Goal: Task Accomplishment & Management: Complete application form

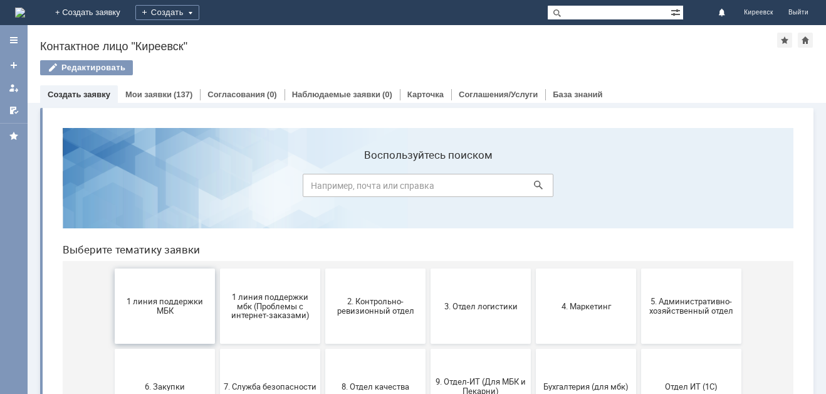
click at [176, 306] on span "1 линия поддержки МБК" at bounding box center [165, 306] width 93 height 19
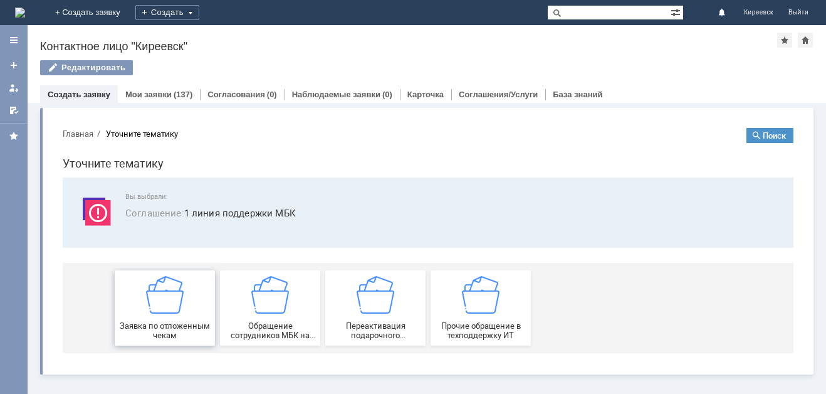
click at [171, 302] on img at bounding box center [165, 295] width 38 height 38
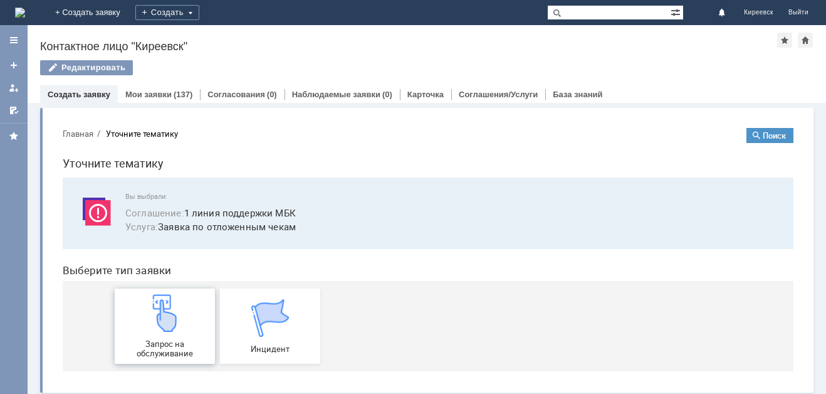
click at [167, 317] on img at bounding box center [165, 313] width 38 height 38
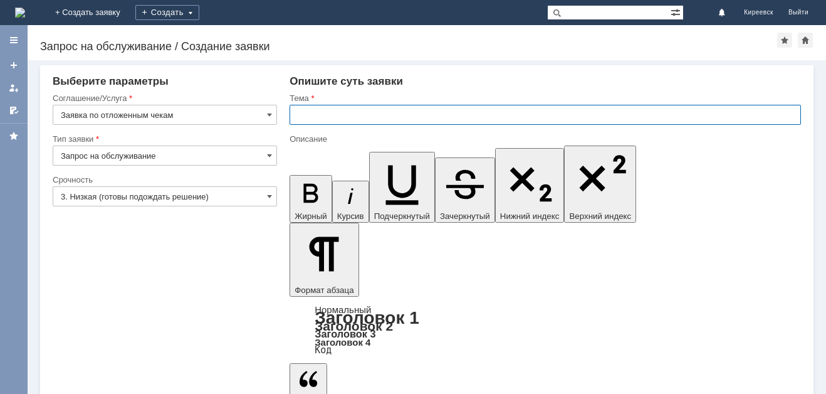
click at [325, 118] on input "text" at bounding box center [546, 115] width 512 height 20
type input "МБК Киреевск. Отложенные чеки"
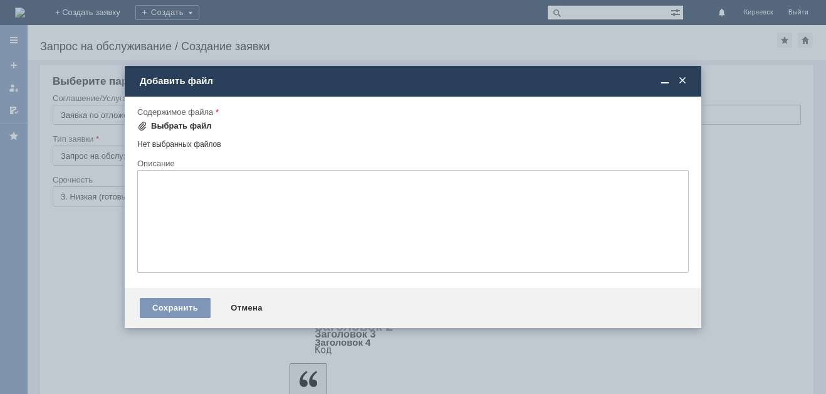
click at [180, 125] on div "Выбрать файл" at bounding box center [181, 126] width 61 height 10
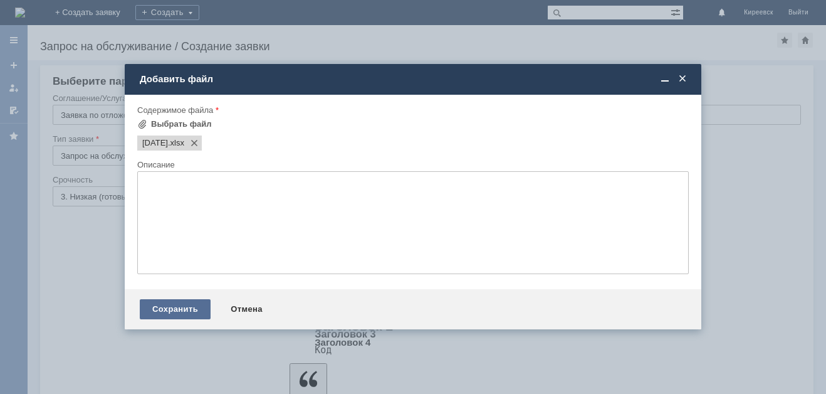
click at [179, 302] on div "Сохранить" at bounding box center [175, 309] width 71 height 20
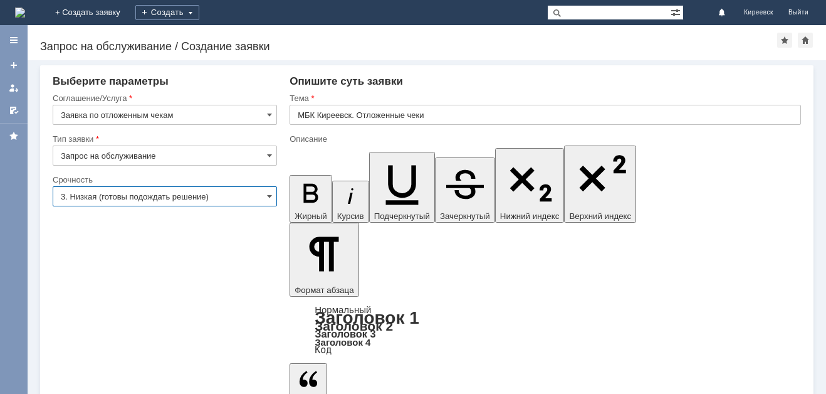
click at [128, 198] on input "3. Низкая (готовы подождать решение)" at bounding box center [165, 196] width 224 height 20
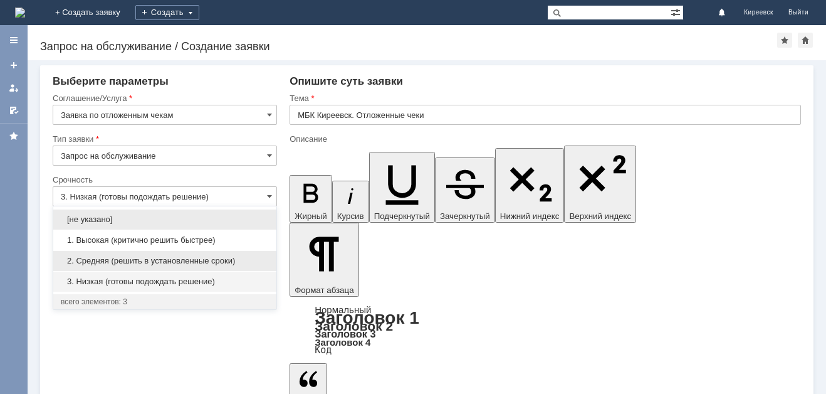
click at [127, 260] on span "2. Средняя (решить в установленные сроки)" at bounding box center [165, 261] width 208 height 10
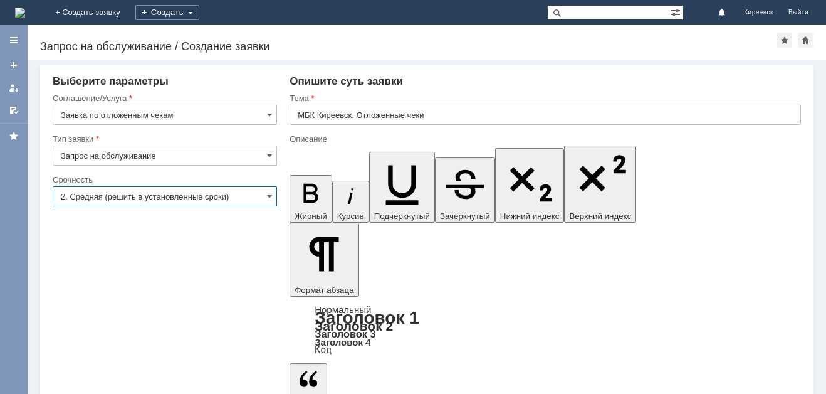
type input "2. Средняя (решить в установленные сроки)"
